Goal: Communication & Community: Share content

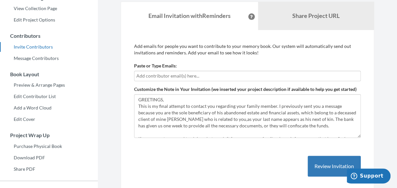
click at [212, 73] on input "text" at bounding box center [247, 75] width 222 height 7
click at [215, 79] on input "text" at bounding box center [247, 75] width 222 height 7
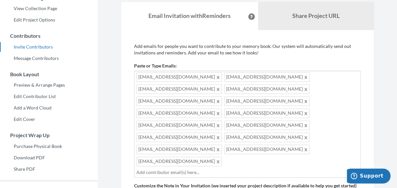
click at [219, 128] on div "[EMAIL_ADDRESS][DOMAIN_NAME] [EMAIL_ADDRESS][DOMAIN_NAME] [EMAIL_ADDRESS][DOMAI…" at bounding box center [247, 124] width 227 height 107
click at [285, 169] on input "text" at bounding box center [247, 172] width 222 height 7
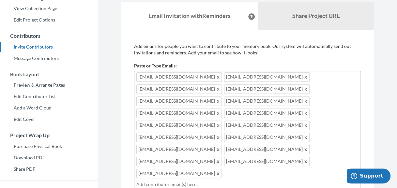
scroll to position [269, 0]
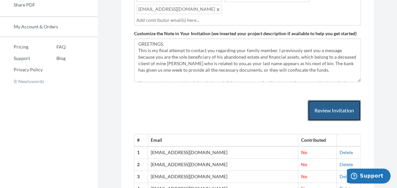
click at [335, 100] on button "Review Invitation" at bounding box center [334, 110] width 53 height 21
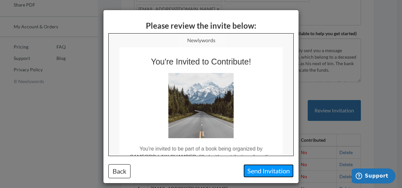
click at [254, 171] on button "Send Invitation" at bounding box center [268, 170] width 50 height 13
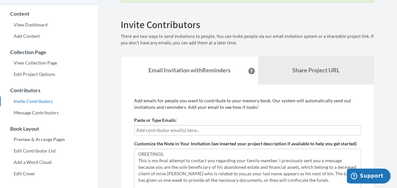
scroll to position [52, 0]
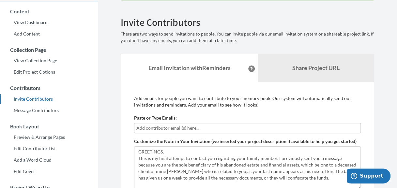
click at [264, 126] on input "text" at bounding box center [247, 128] width 222 height 7
click at [228, 131] on input "text" at bounding box center [247, 128] width 222 height 7
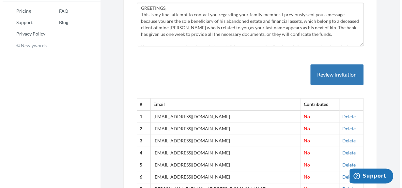
scroll to position [140, 0]
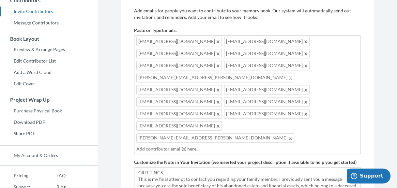
click at [217, 102] on div "[EMAIL_ADDRESS][DOMAIN_NAME] [EMAIL_ADDRESS][DOMAIN_NAME] [EMAIL_ADDRESS][DOMAI…" at bounding box center [247, 94] width 227 height 119
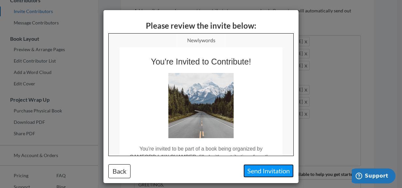
click at [261, 167] on button "Send Invitation" at bounding box center [268, 170] width 50 height 13
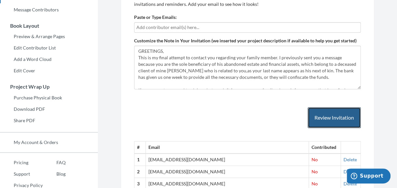
scroll to position [0, 0]
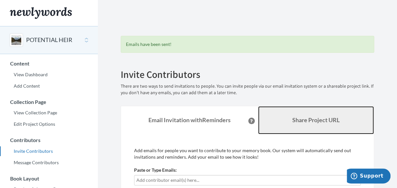
click at [310, 119] on b "Share Project URL" at bounding box center [315, 119] width 47 height 7
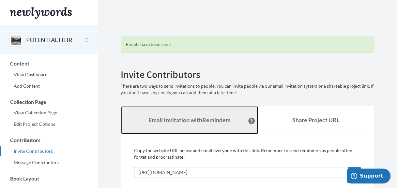
click at [193, 125] on link "Email Invitation with Reminders" at bounding box center [189, 120] width 137 height 28
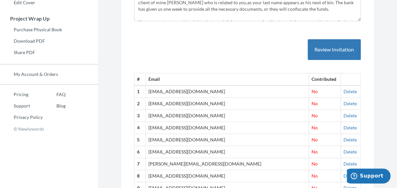
scroll to position [222, 0]
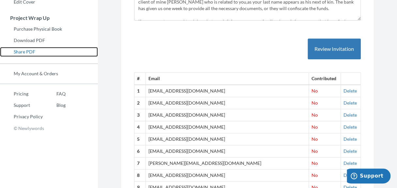
click at [22, 52] on link "Share PDF" at bounding box center [49, 52] width 98 height 10
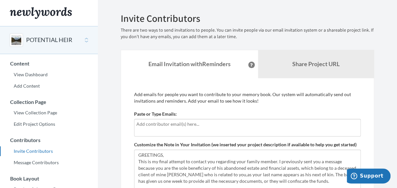
click at [208, 122] on input "text" at bounding box center [247, 124] width 222 height 7
click at [239, 130] on div at bounding box center [247, 128] width 227 height 18
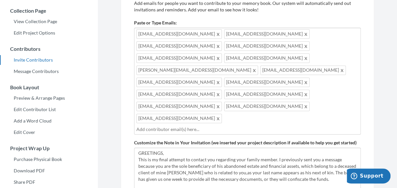
scroll to position [104, 0]
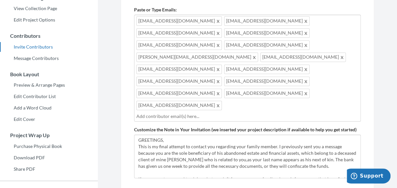
click at [245, 113] on input "text" at bounding box center [247, 116] width 222 height 7
click at [218, 113] on input "text" at bounding box center [247, 116] width 222 height 7
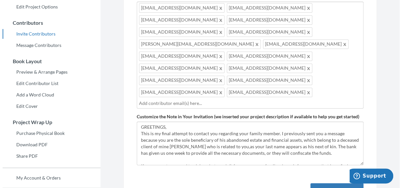
scroll to position [130, 0]
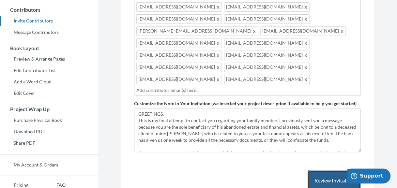
click at [318, 170] on button "Review Invitation" at bounding box center [334, 180] width 53 height 21
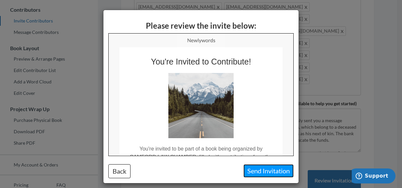
click at [264, 170] on button "Send Invitation" at bounding box center [268, 170] width 50 height 13
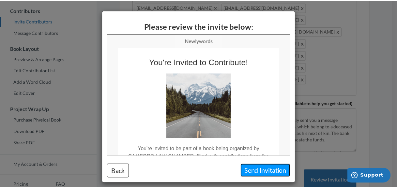
scroll to position [0, 0]
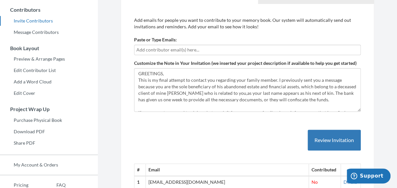
click at [302, 64] on label "Customize the Note in Your Invitation (we inserted your project description if …" at bounding box center [245, 63] width 222 height 7
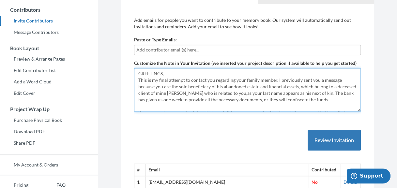
click at [302, 68] on textarea "GREETINGS, This is my final attempt to contact you regarding your family member…" at bounding box center [247, 90] width 227 height 44
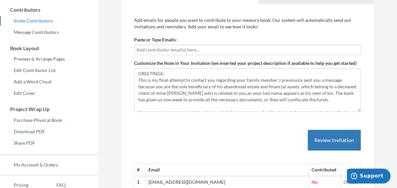
click at [228, 49] on input "text" at bounding box center [247, 49] width 222 height 7
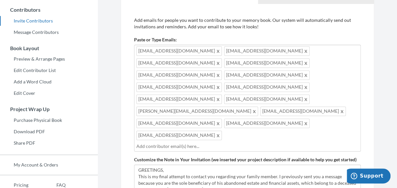
click at [215, 112] on div "prietoperez2012@gmail.com moneygirl656@gmail.com odan3099@gmail.com halanikai@a…" at bounding box center [247, 98] width 227 height 107
type input "frankalbertwilson07@gmail.com"
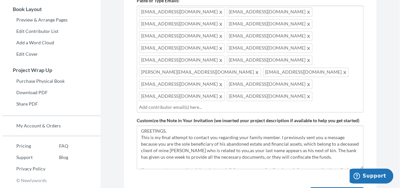
scroll to position [183, 0]
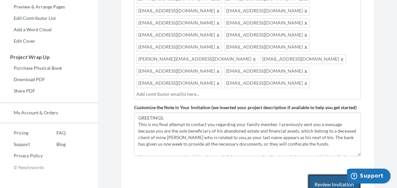
click at [342, 174] on button "Review Invitation" at bounding box center [334, 184] width 53 height 21
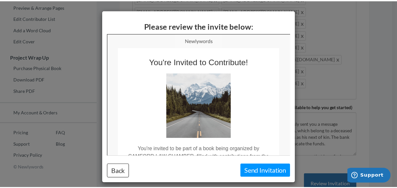
scroll to position [0, 0]
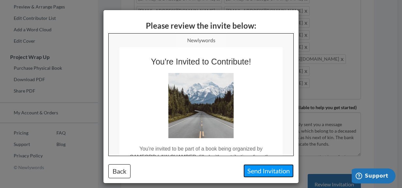
click at [254, 171] on button "Send Invitation" at bounding box center [268, 170] width 50 height 13
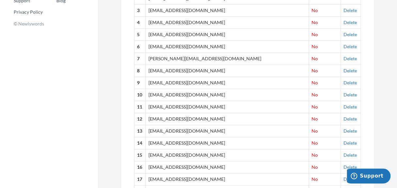
scroll to position [162, 0]
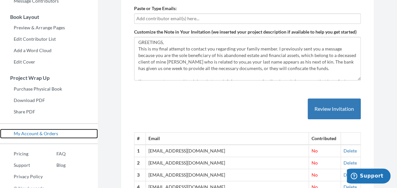
click at [25, 134] on link "My Account & Orders" at bounding box center [49, 134] width 98 height 10
